Goal: Information Seeking & Learning: Find specific fact

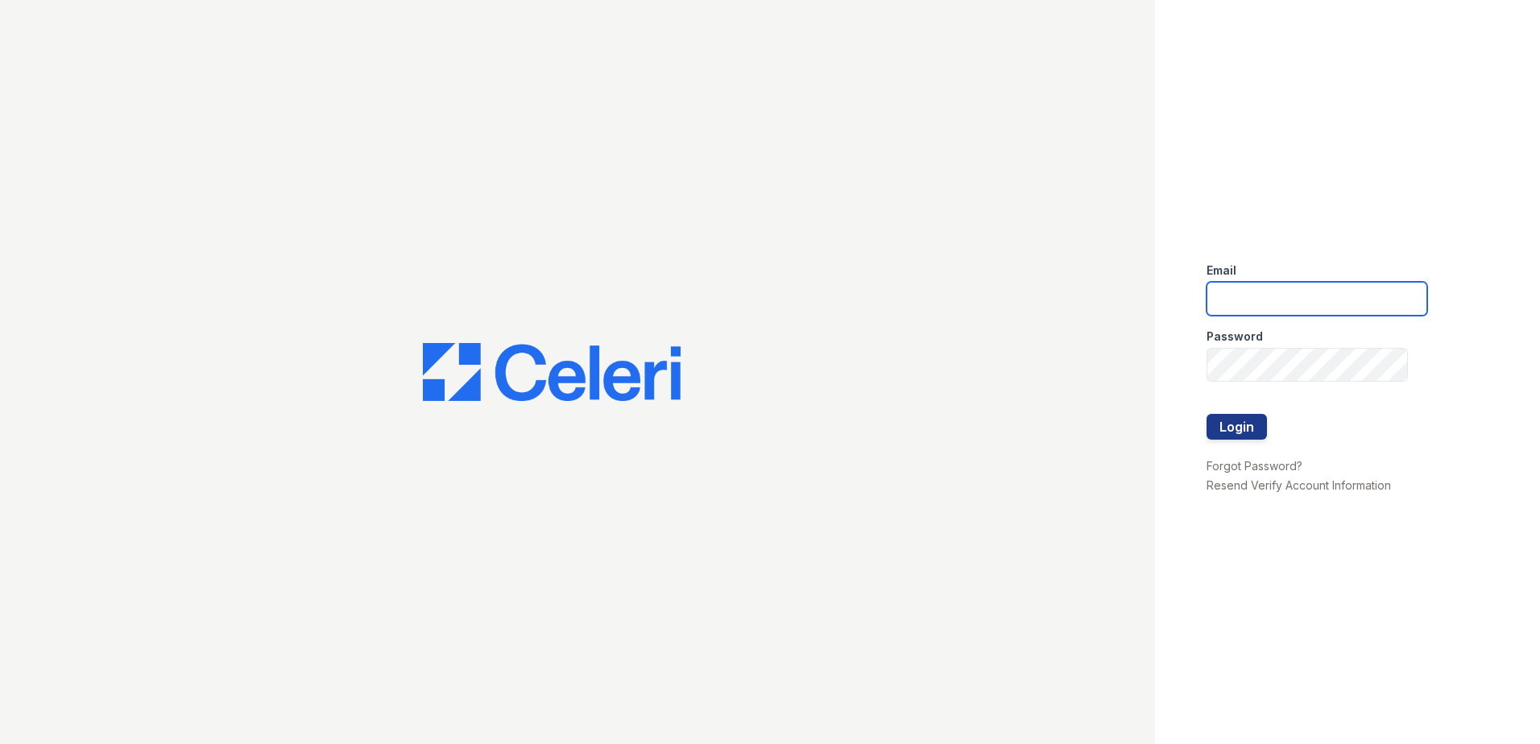
click at [1277, 294] on input "email" at bounding box center [1317, 299] width 221 height 34
type input "acastro@trinity-pm.com"
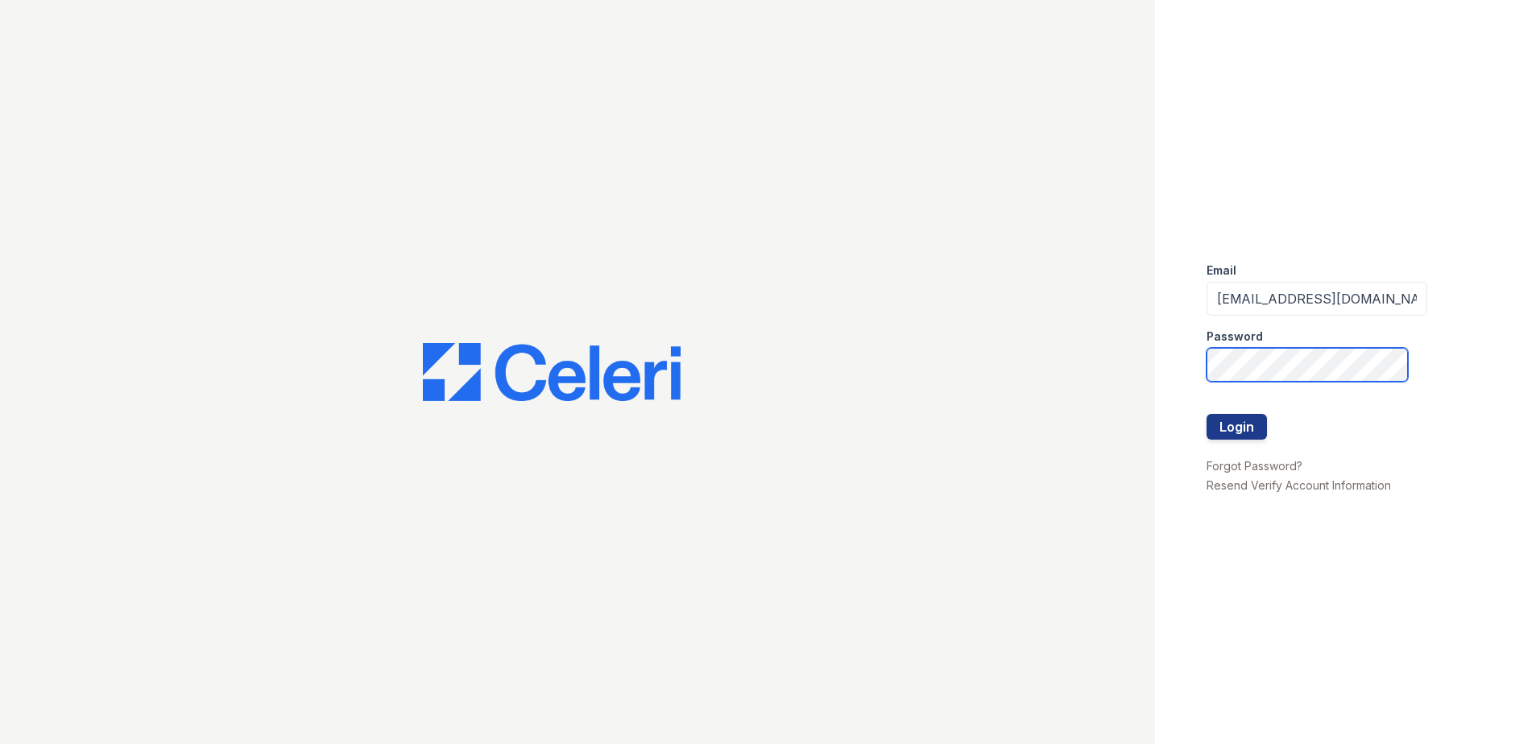
click at [1207, 414] on button "Login" at bounding box center [1237, 427] width 60 height 26
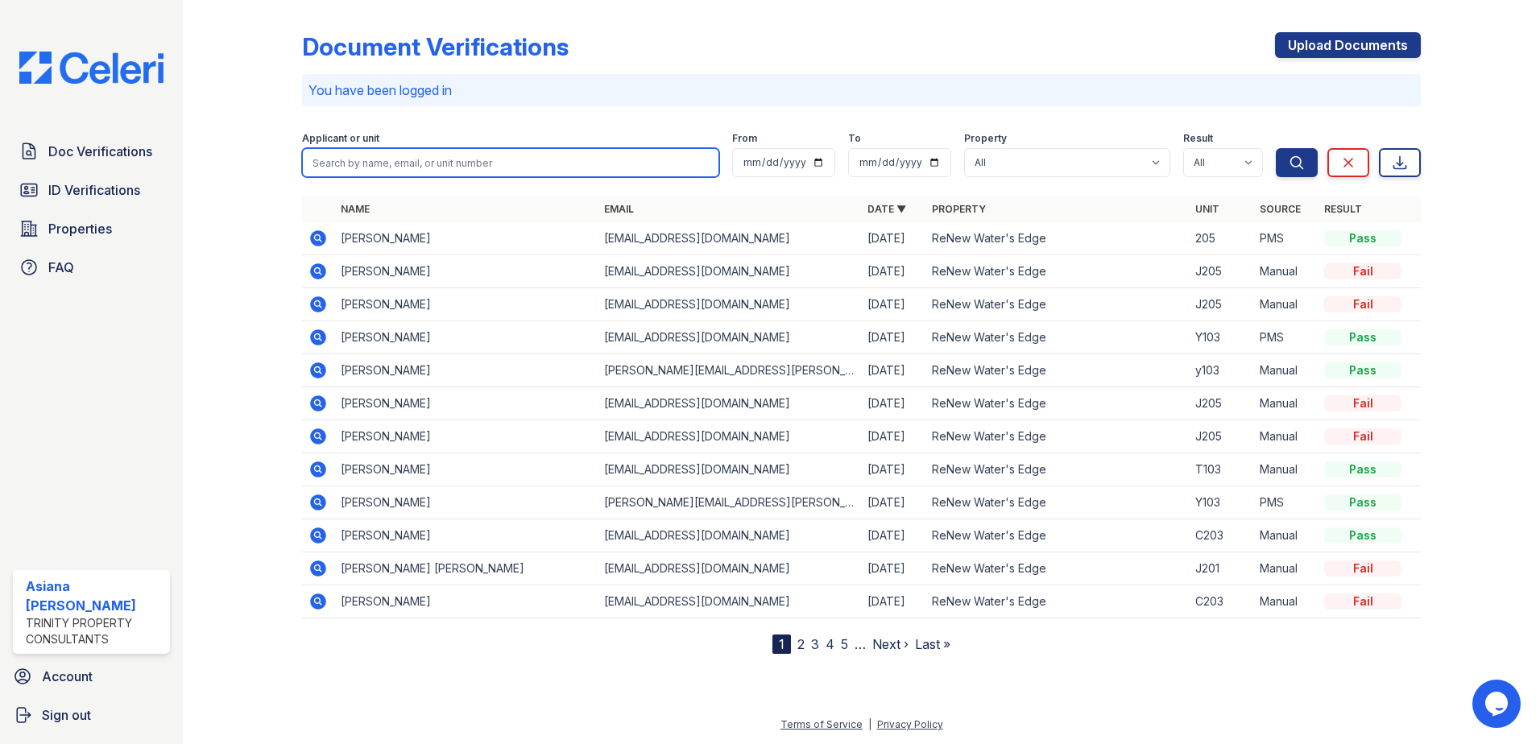
click at [493, 164] on input "search" at bounding box center [510, 162] width 417 height 29
type input "diego"
click at [1276, 148] on button "Search" at bounding box center [1297, 162] width 42 height 29
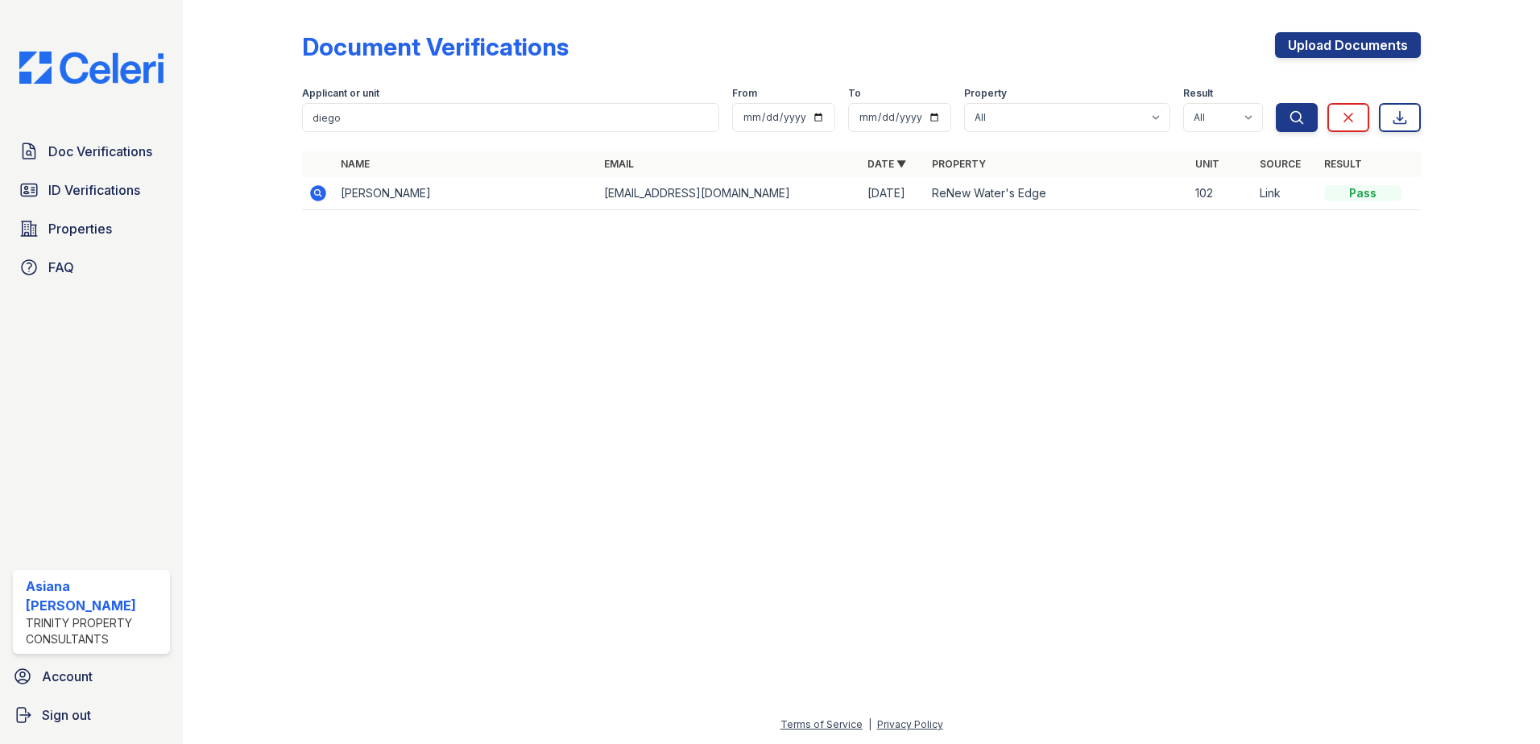
click at [382, 201] on td "Diego Sanchez" at bounding box center [465, 193] width 263 height 33
click at [323, 197] on icon at bounding box center [318, 193] width 16 height 16
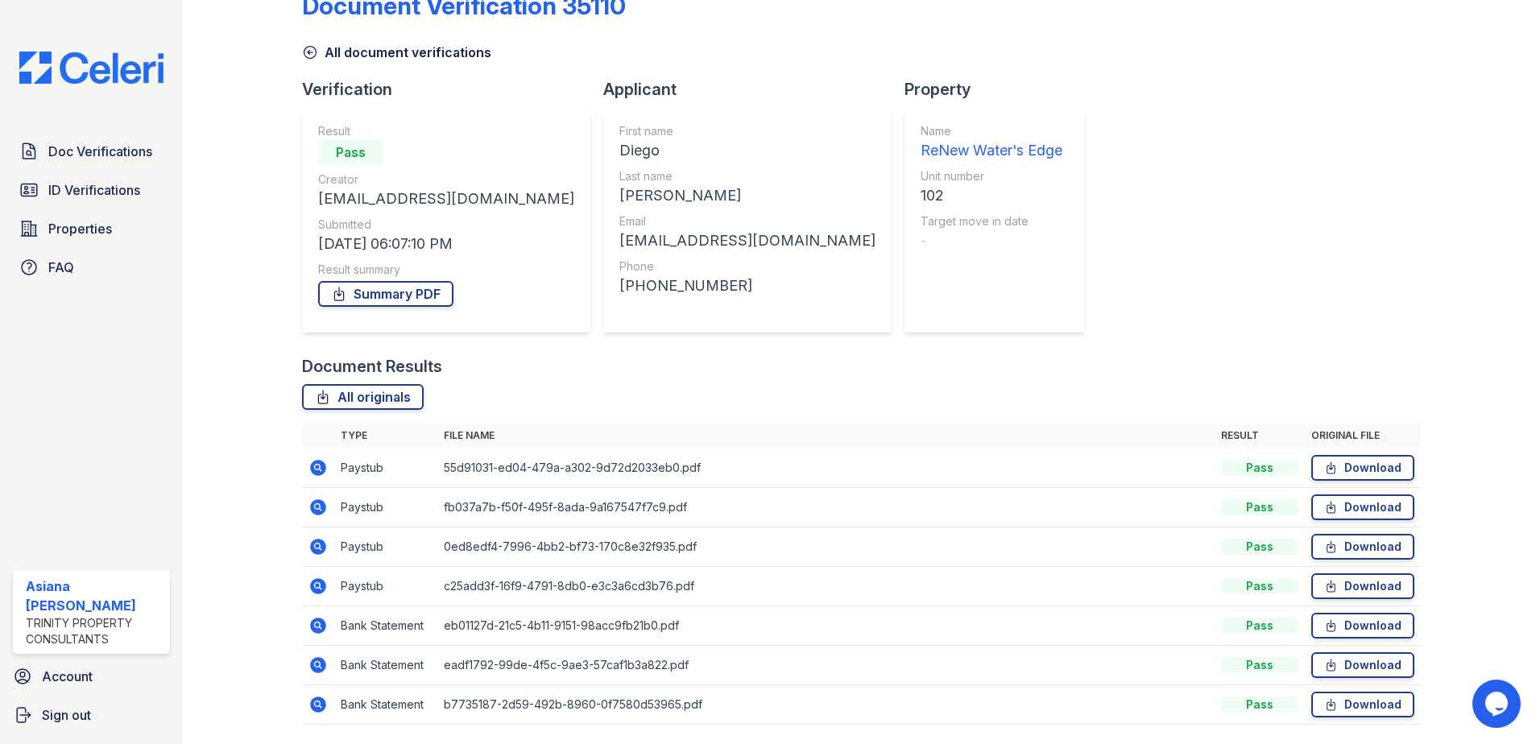
scroll to position [81, 0]
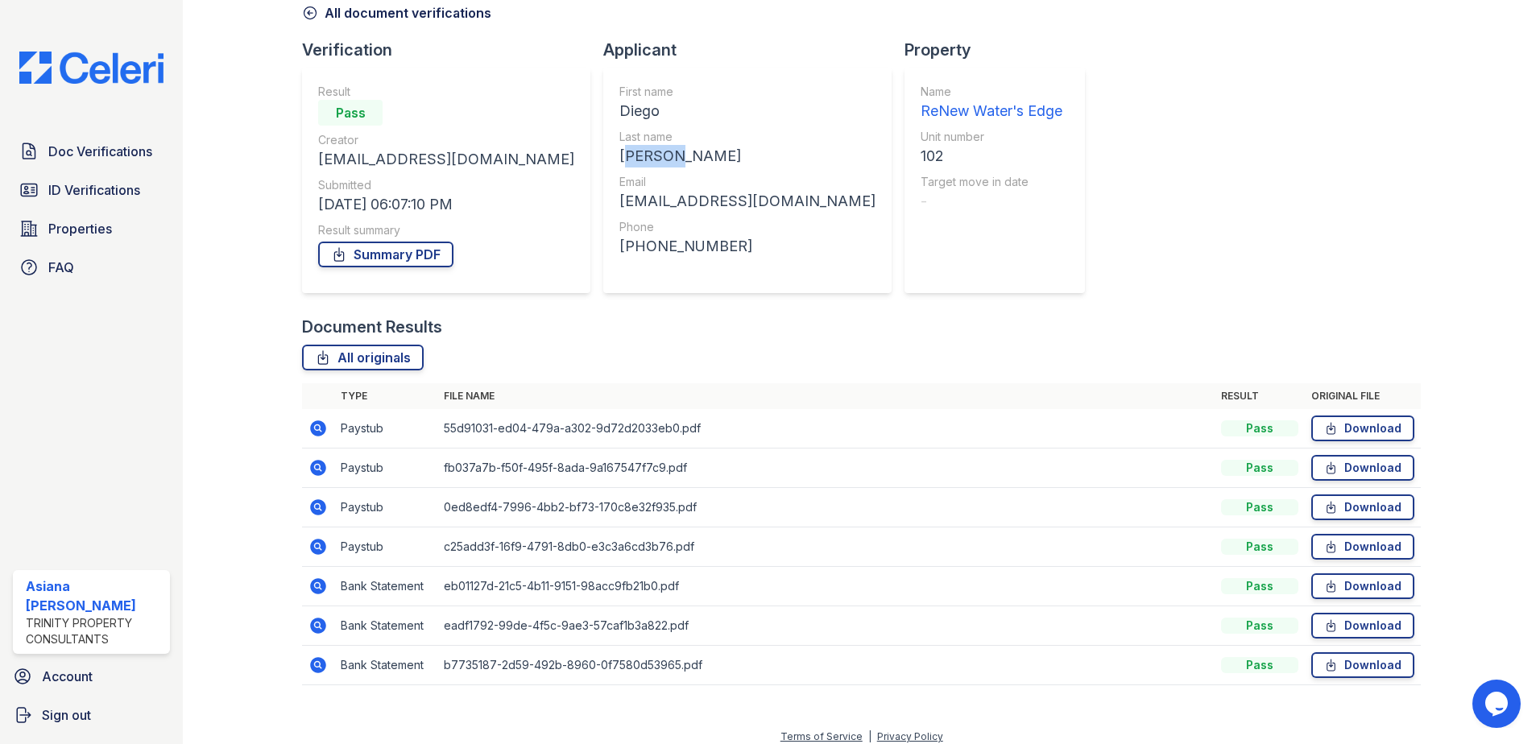
drag, startPoint x: 575, startPoint y: 155, endPoint x: 519, endPoint y: 158, distance: 55.6
click at [603, 158] on div "First name Diego Last name Sanchez Email diego26col@gmail.com Phone +12535613162" at bounding box center [747, 181] width 288 height 226
drag, startPoint x: 519, startPoint y: 158, endPoint x: 594, endPoint y: 164, distance: 74.3
click at [619, 161] on div "Sanchez" at bounding box center [747, 156] width 256 height 23
drag, startPoint x: 578, startPoint y: 155, endPoint x: 525, endPoint y: 159, distance: 53.3
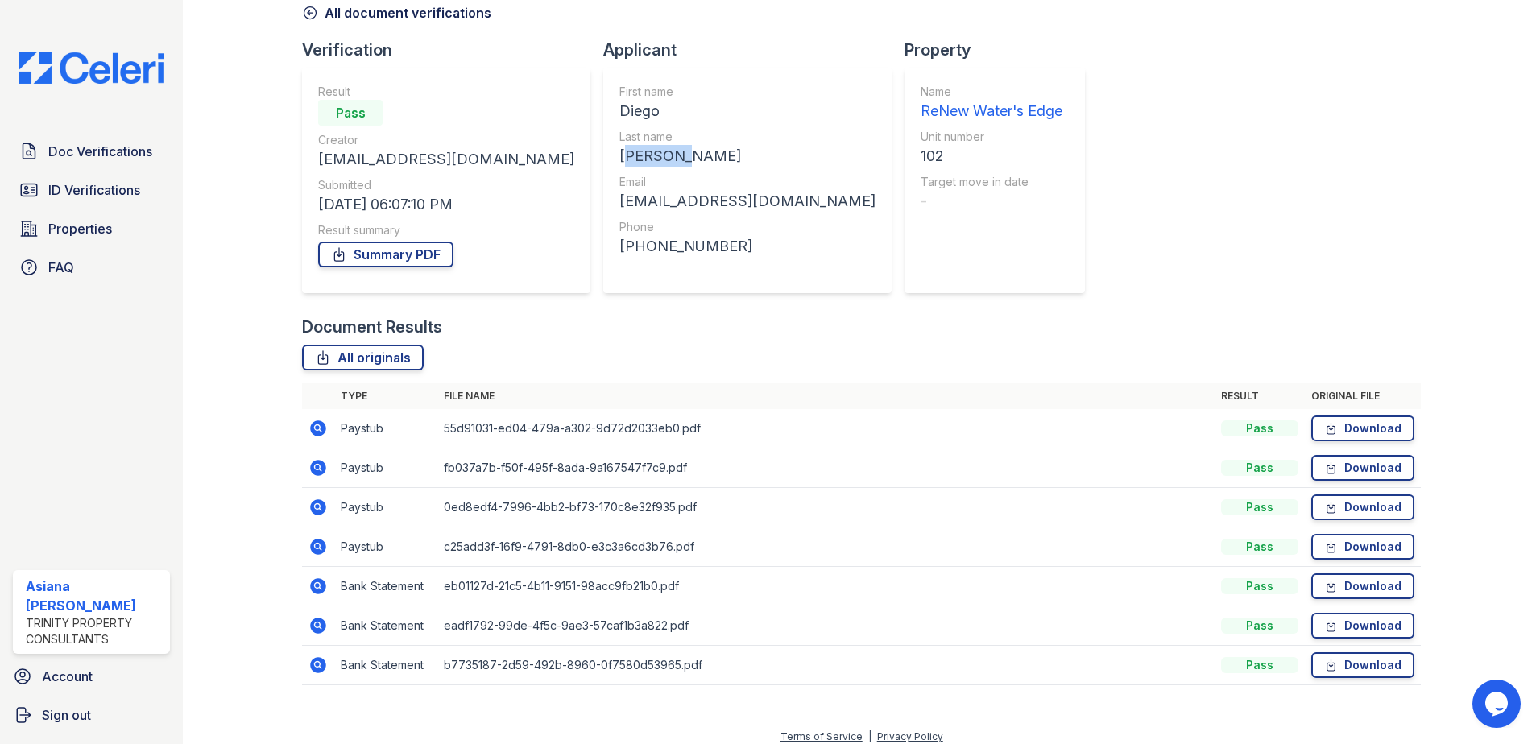
click at [619, 159] on div "Sanchez" at bounding box center [747, 156] width 256 height 23
drag, startPoint x: 525, startPoint y: 159, endPoint x: 547, endPoint y: 157, distance: 21.9
copy div "Sanchez"
click at [619, 213] on div "First name Diego Last name Sanchez Email diego26col@gmail.com Phone +12535613162" at bounding box center [747, 180] width 256 height 193
drag, startPoint x: 523, startPoint y: 198, endPoint x: 675, endPoint y: 203, distance: 152.3
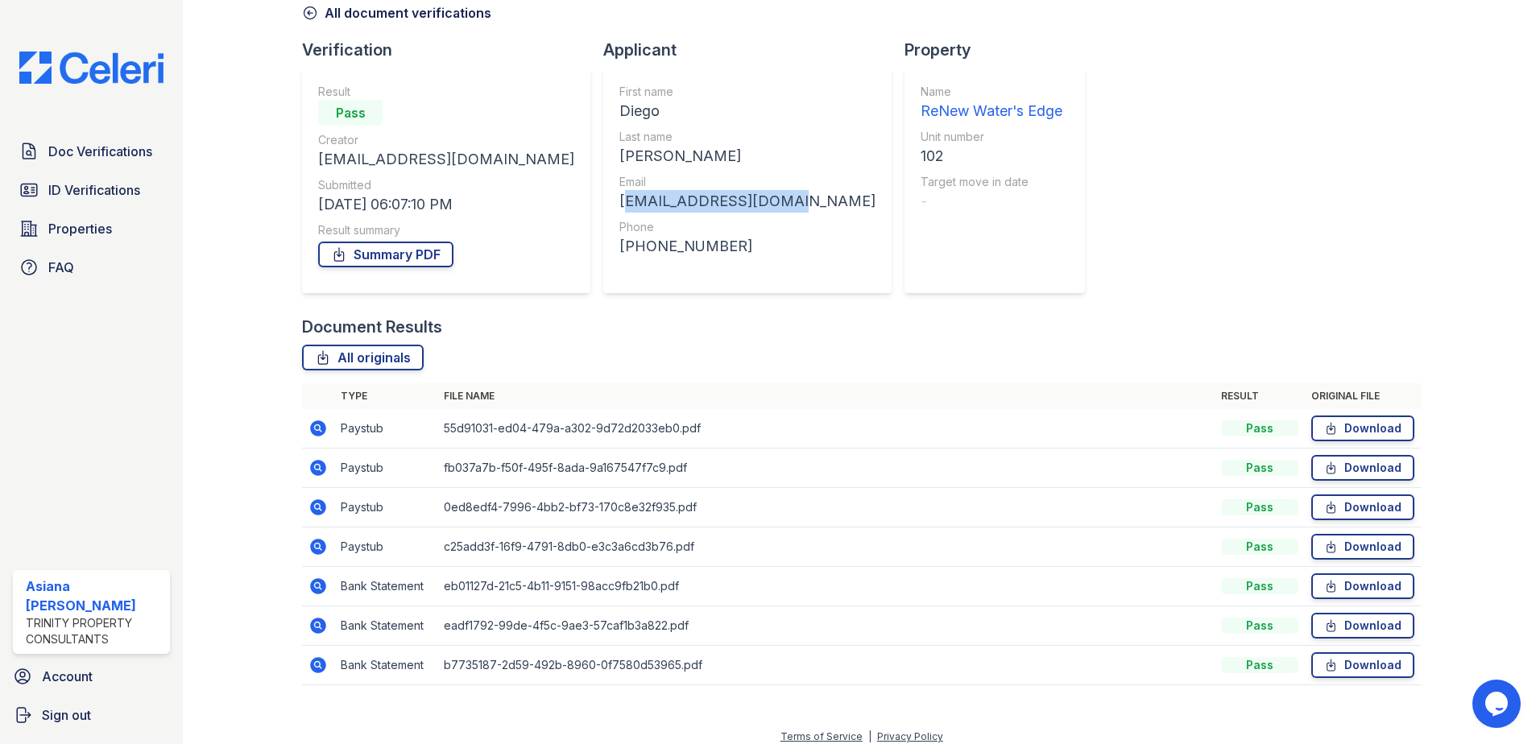
click at [675, 203] on div "diego26col@gmail.com" at bounding box center [747, 201] width 256 height 23
drag, startPoint x: 675, startPoint y: 203, endPoint x: 666, endPoint y: 213, distance: 13.1
drag, startPoint x: 666, startPoint y: 213, endPoint x: 664, endPoint y: 202, distance: 10.6
click at [664, 202] on div "diego26col@gmail.com" at bounding box center [747, 201] width 256 height 23
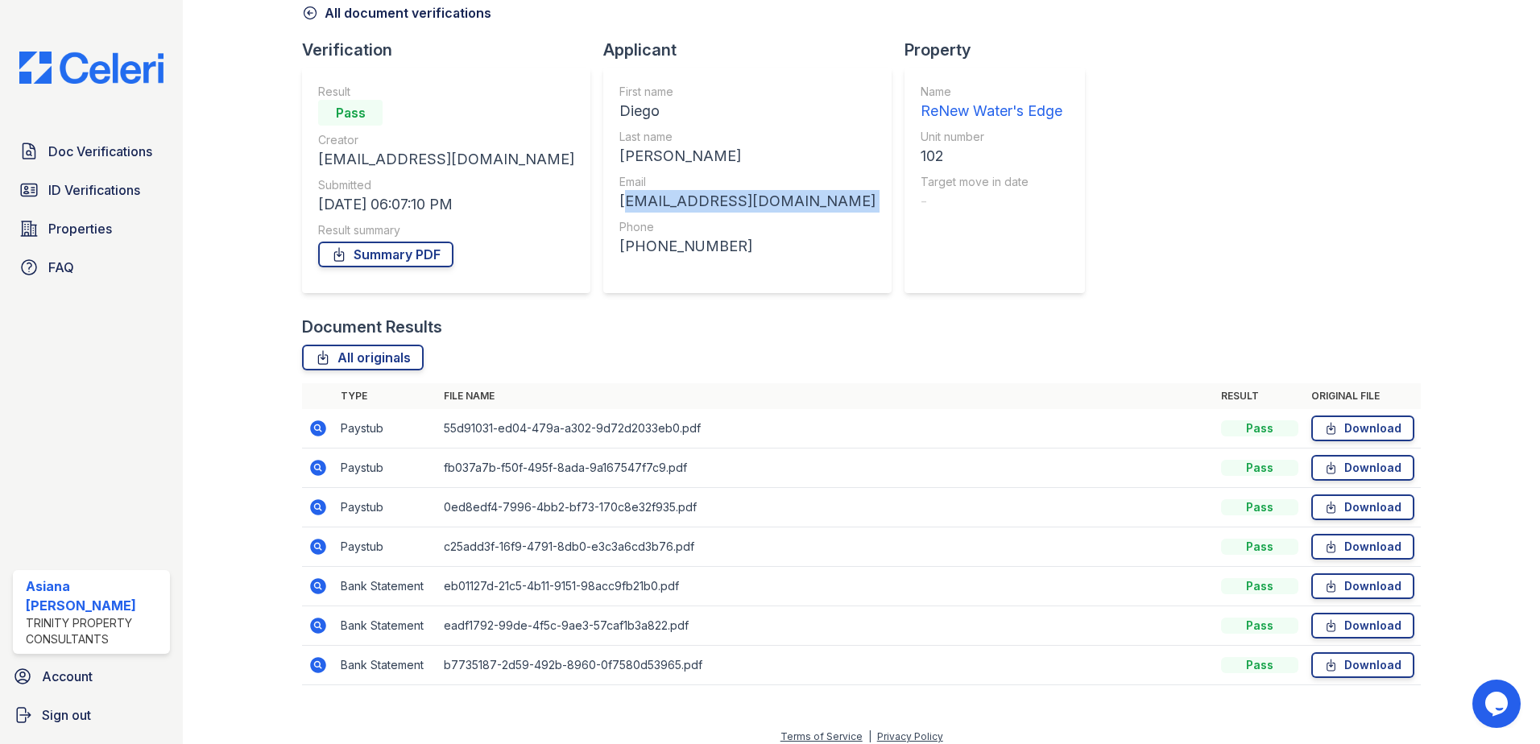
click at [664, 202] on div "diego26col@gmail.com" at bounding box center [747, 201] width 256 height 23
copy div "diego26col@gmail.com"
click at [619, 242] on div "+12535613162" at bounding box center [747, 246] width 256 height 23
copy div "12535613162"
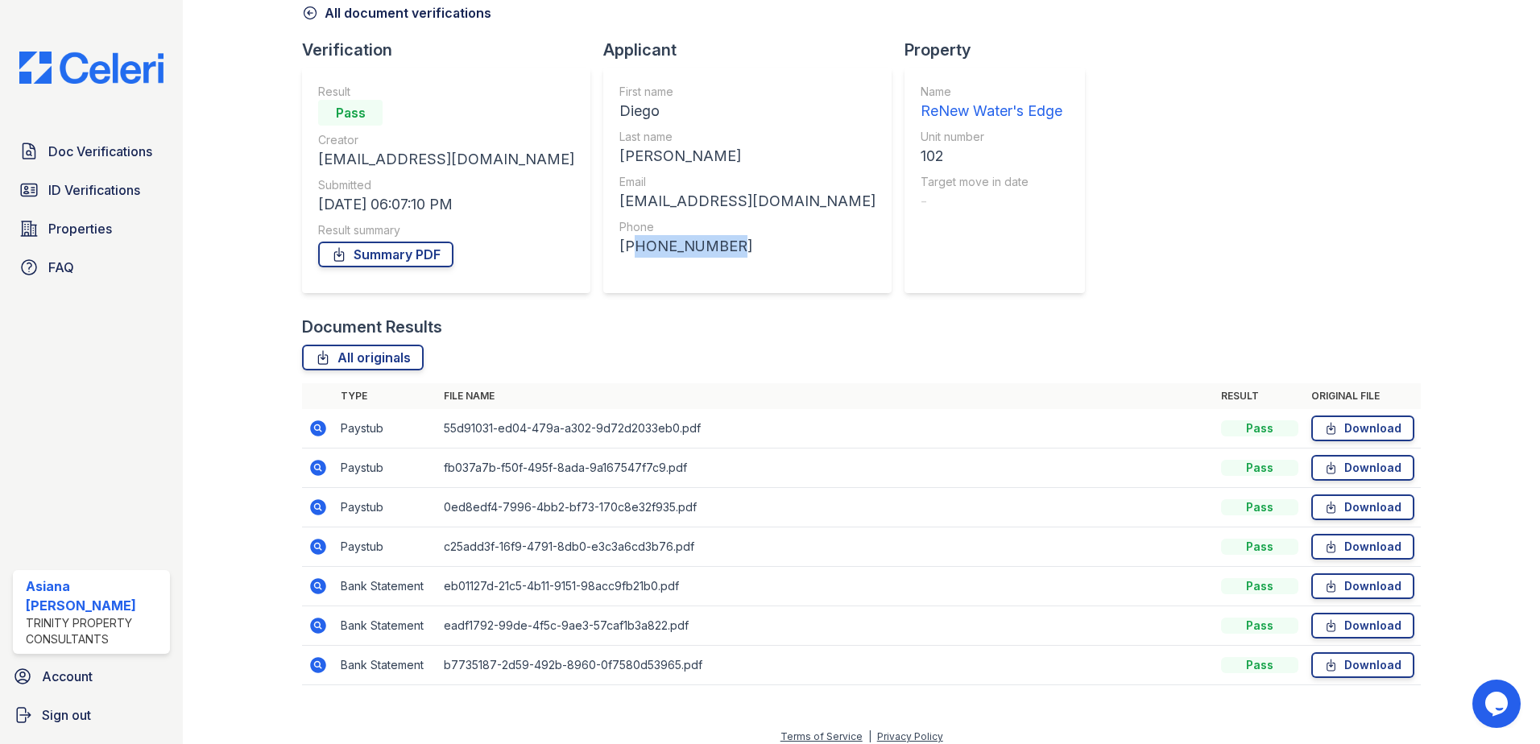
scroll to position [0, 0]
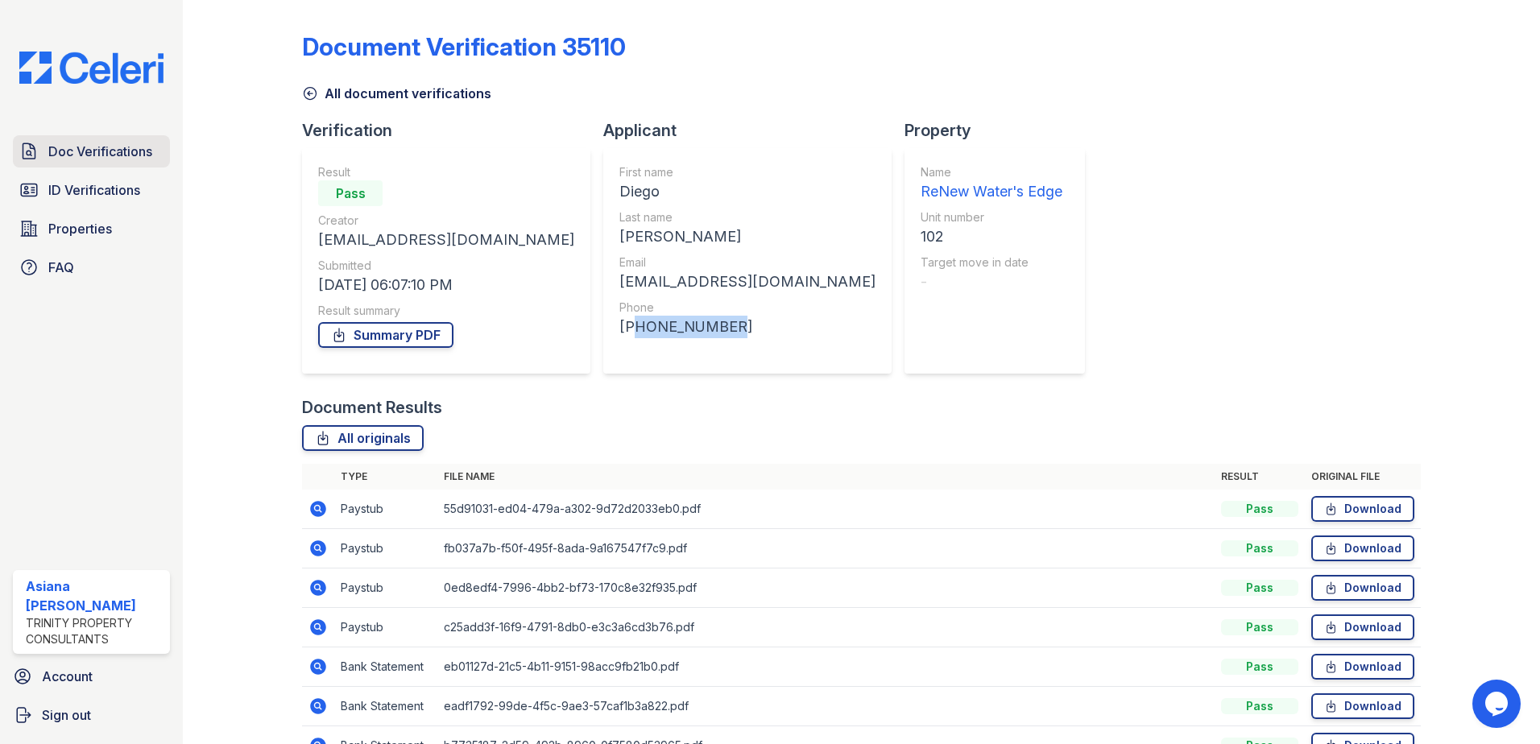
click at [105, 153] on span "Doc Verifications" at bounding box center [100, 151] width 104 height 19
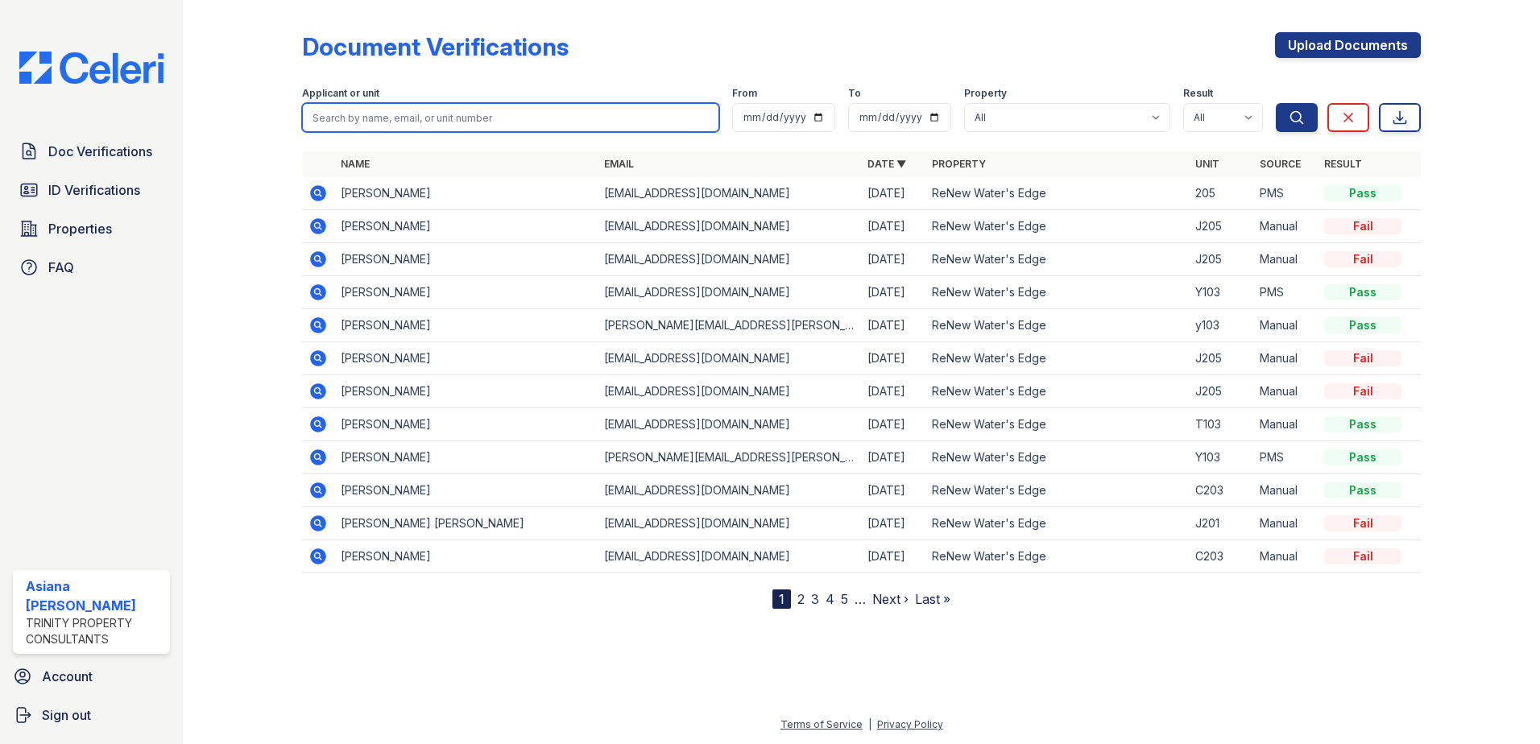
click at [417, 104] on input "search" at bounding box center [510, 117] width 417 height 29
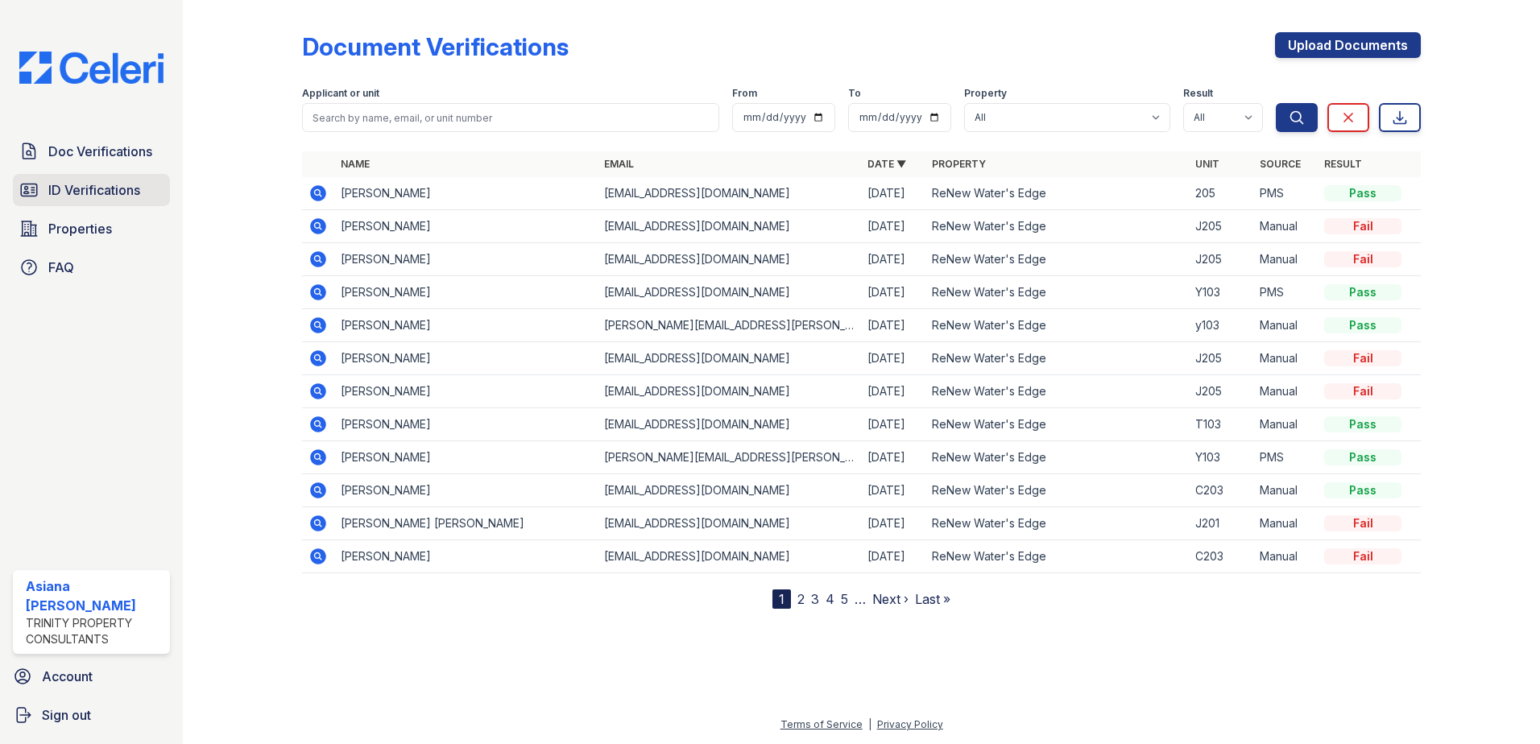
click at [83, 180] on link "ID Verifications" at bounding box center [91, 190] width 157 height 32
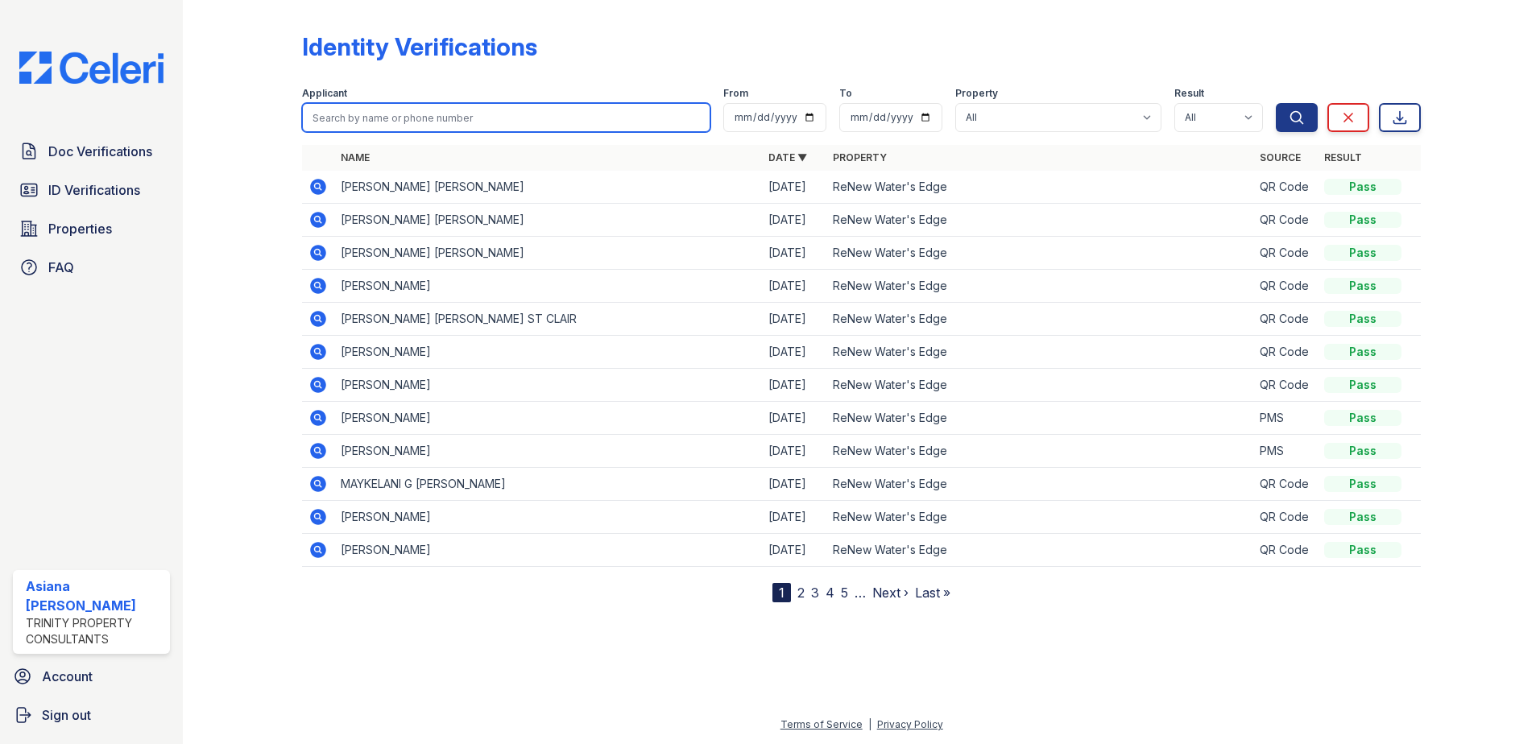
click at [499, 120] on input "search" at bounding box center [506, 117] width 408 height 29
type input "diego"
click at [1276, 103] on button "Search" at bounding box center [1297, 117] width 42 height 29
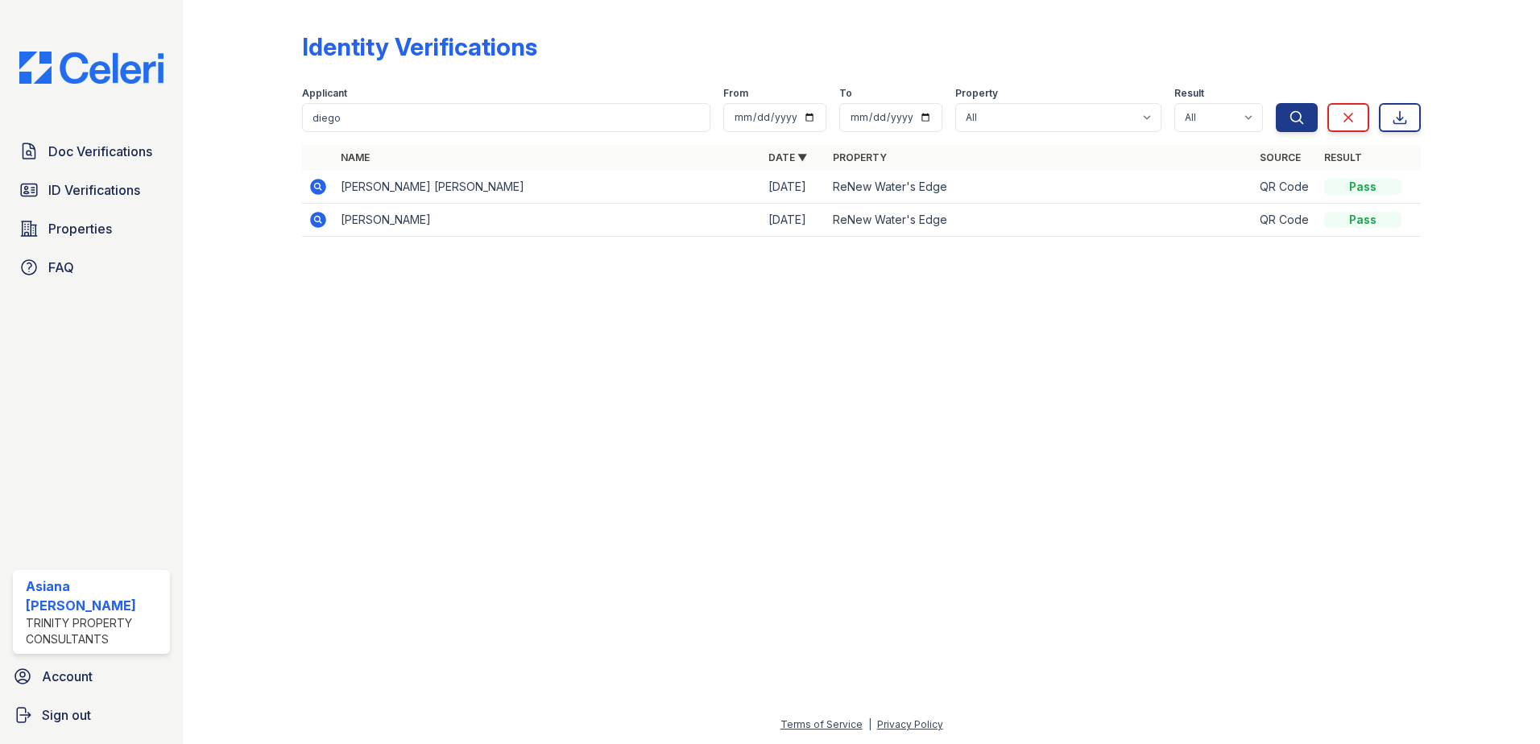
click at [311, 185] on icon at bounding box center [318, 187] width 16 height 16
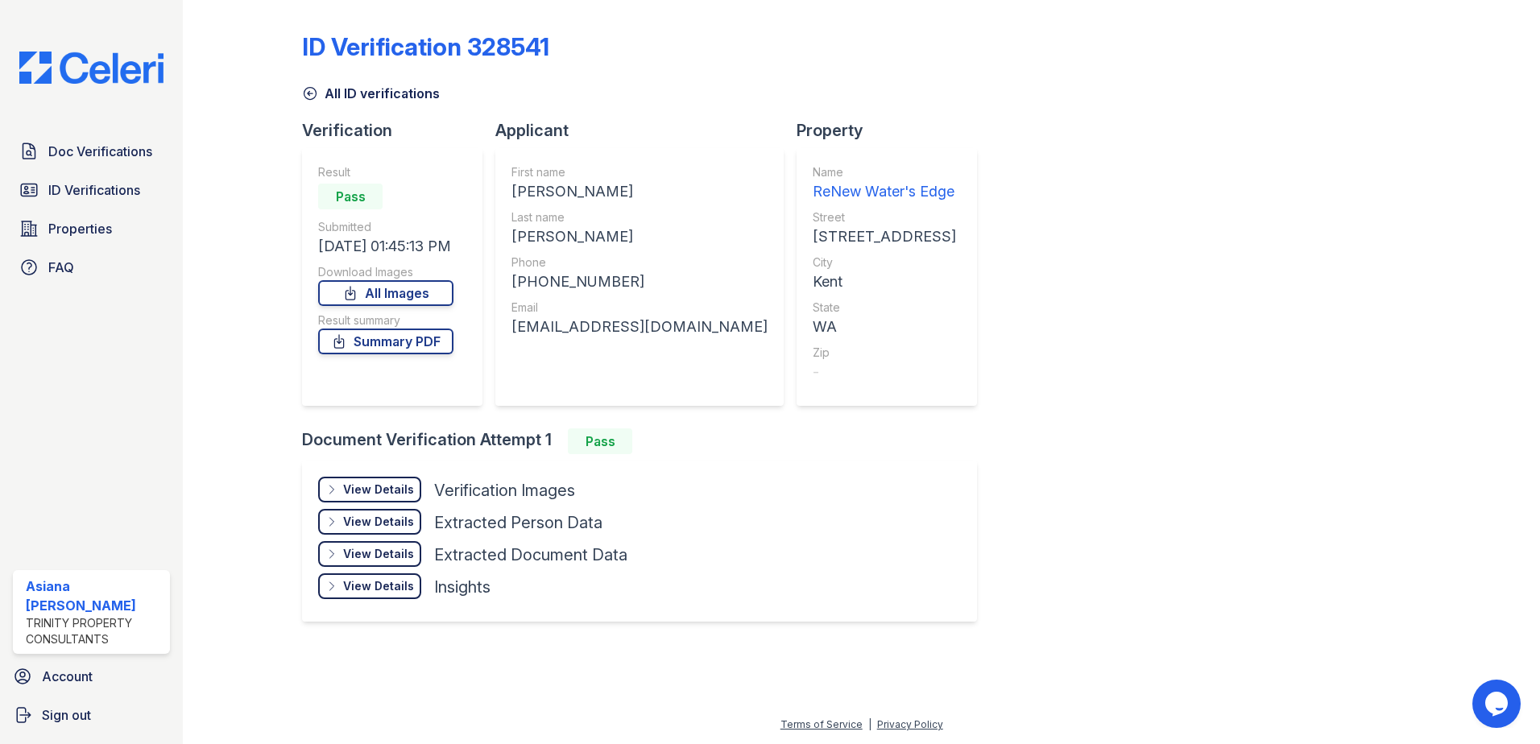
click at [608, 283] on div "+12534098843" at bounding box center [639, 282] width 256 height 23
click at [597, 328] on div "montejojuandiego@87gamail.com" at bounding box center [639, 327] width 256 height 23
copy div "montejojuandiego@87gamail.com"
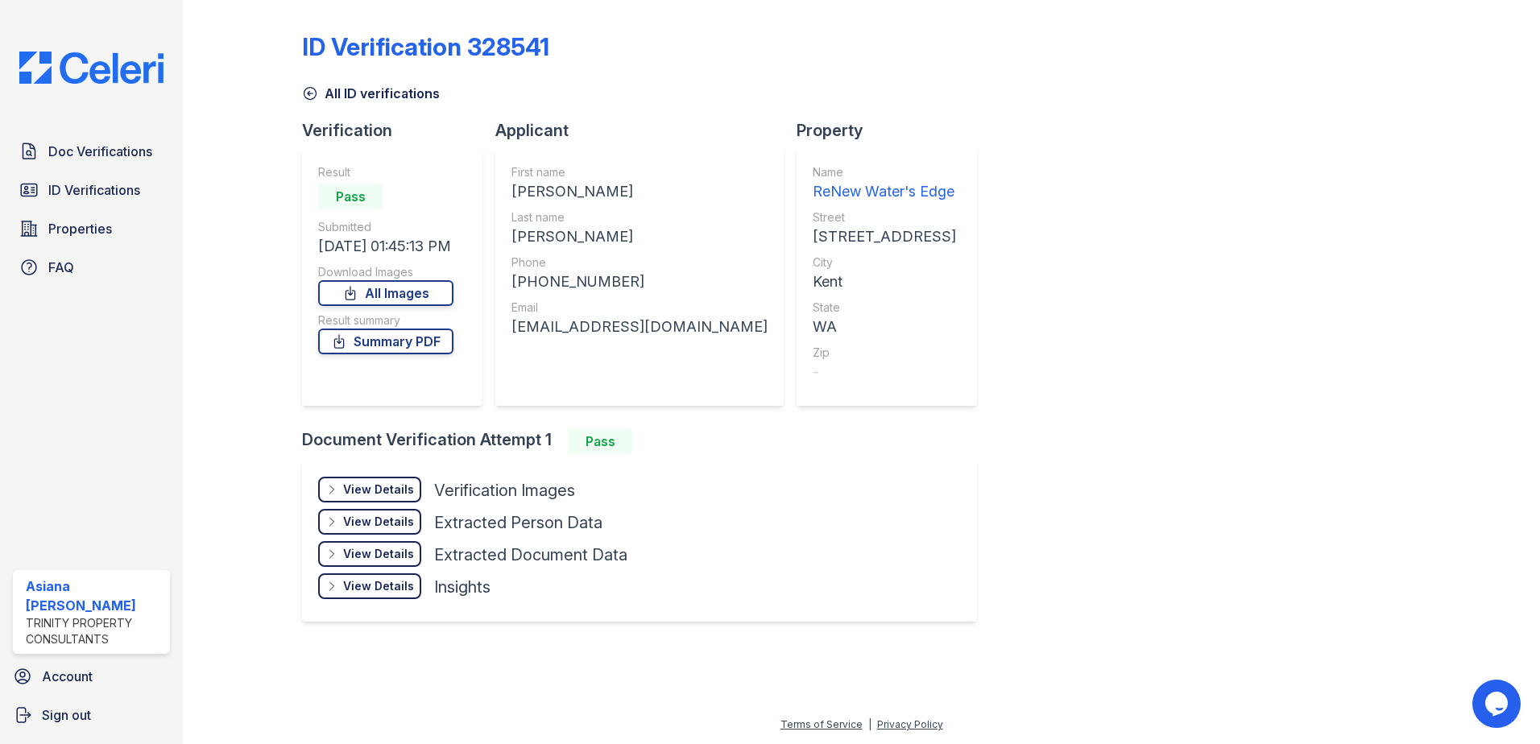
click at [573, 232] on div "MONTEJO JIMENEZ" at bounding box center [639, 237] width 256 height 23
copy div "MONTEJO JIMENEZ"
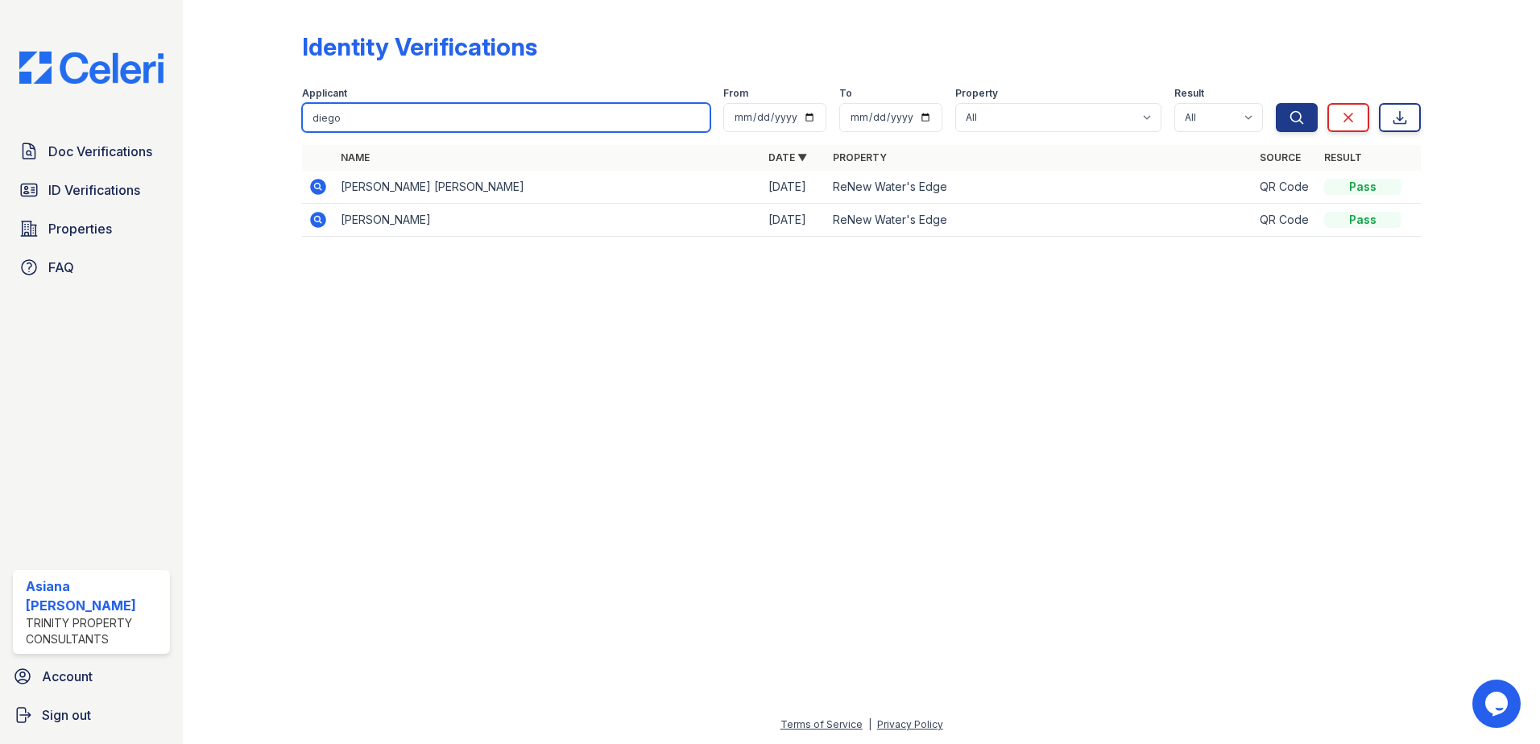
click at [426, 107] on input "diego" at bounding box center [506, 117] width 408 height 29
type input "[PERSON_NAME]"
click at [1276, 103] on button "Search" at bounding box center [1297, 117] width 42 height 29
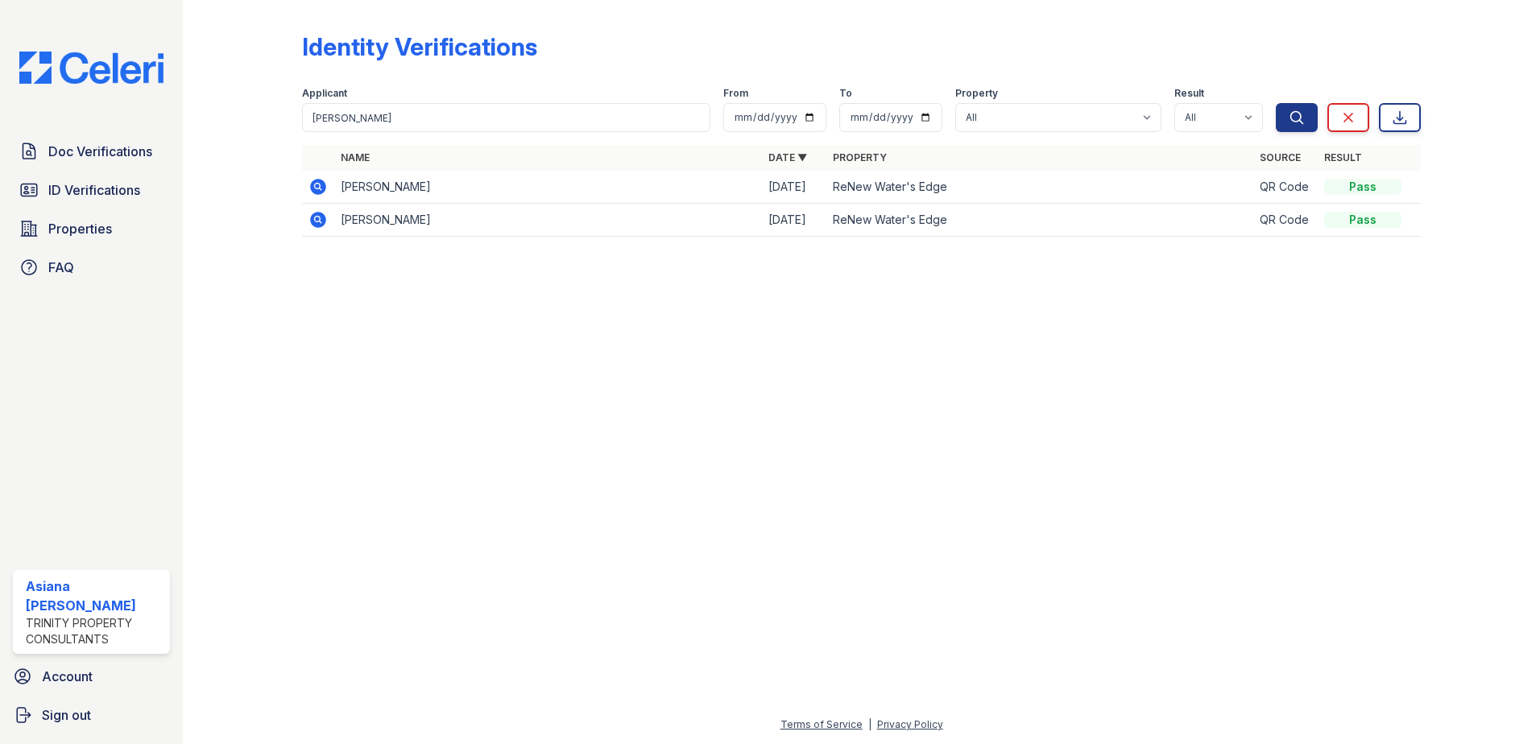
click at [313, 180] on icon at bounding box center [317, 186] width 19 height 19
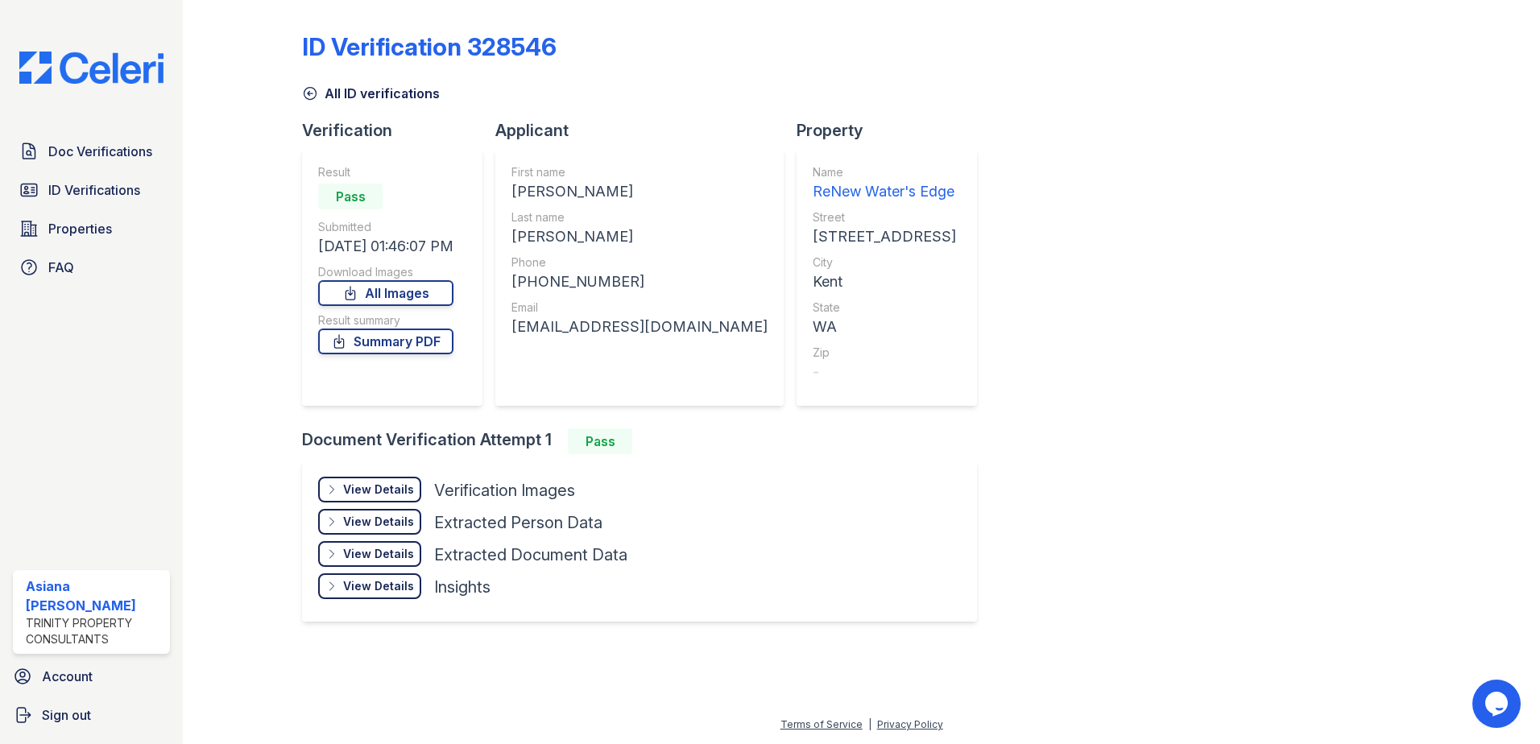
click at [538, 192] on div "[PERSON_NAME]" at bounding box center [639, 191] width 256 height 23
copy div "[PERSON_NAME]"
click at [565, 226] on div "[PERSON_NAME]" at bounding box center [639, 237] width 256 height 23
click at [561, 235] on div "[PERSON_NAME]" at bounding box center [639, 237] width 256 height 23
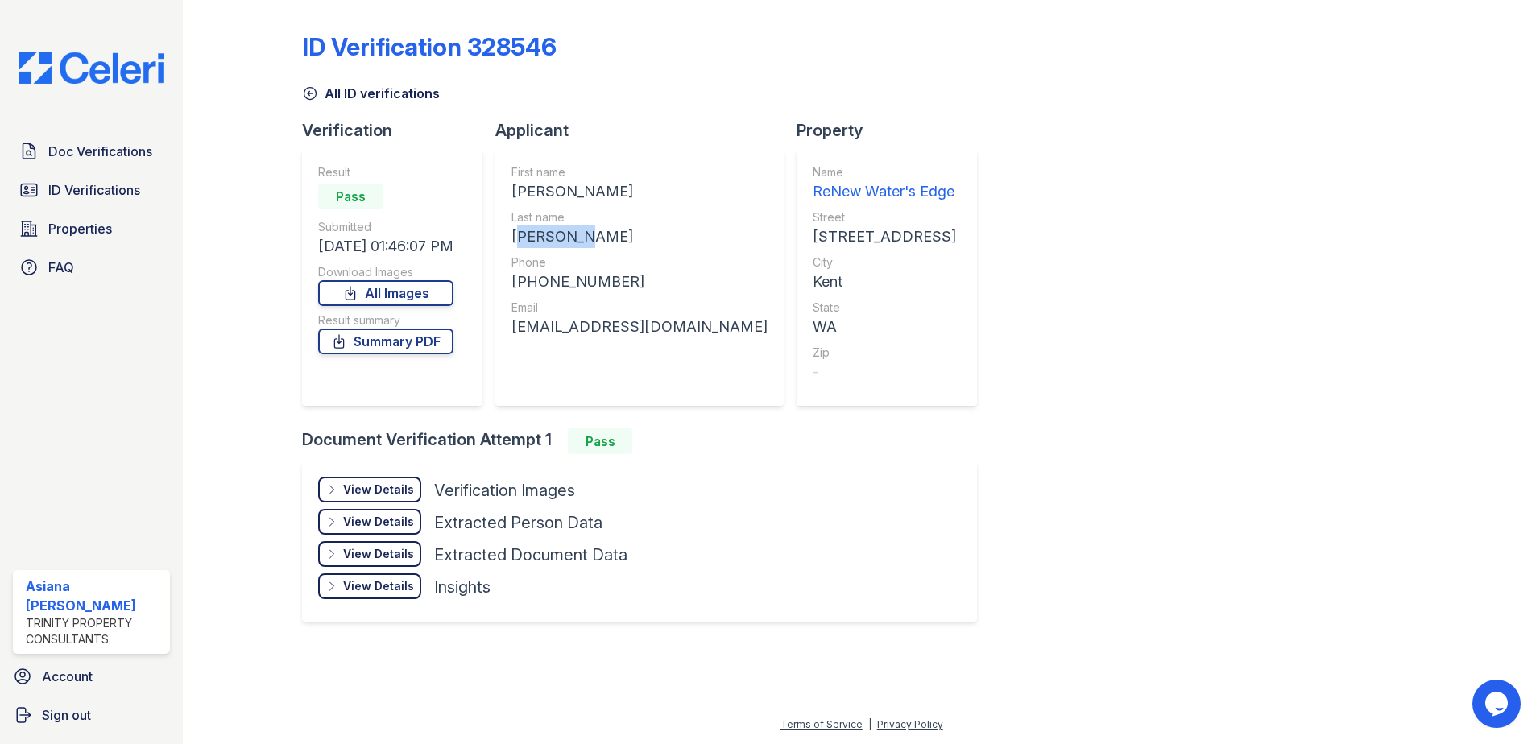
click at [561, 235] on div "[PERSON_NAME]" at bounding box center [639, 237] width 256 height 23
copy div "[PERSON_NAME]"
click at [577, 329] on div "[EMAIL_ADDRESS][DOMAIN_NAME]" at bounding box center [639, 327] width 256 height 23
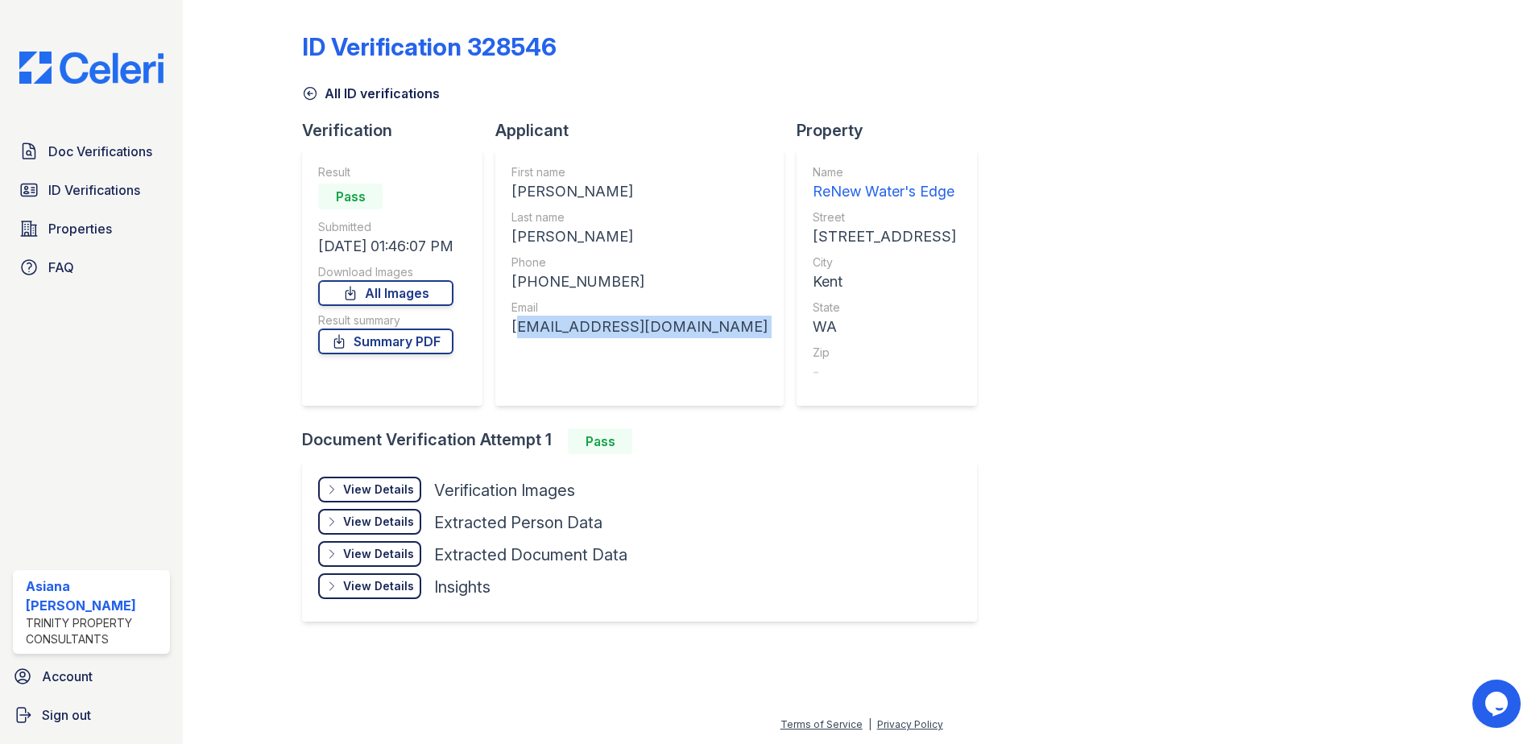
click at [577, 329] on div "[EMAIL_ADDRESS][DOMAIN_NAME]" at bounding box center [639, 327] width 256 height 23
copy div "[EMAIL_ADDRESS][DOMAIN_NAME]"
click at [985, 330] on div "ID Verification 328546 All ID verifications Verification Result Pass Submitted …" at bounding box center [861, 325] width 1119 height 638
